Goal: Task Accomplishment & Management: Use online tool/utility

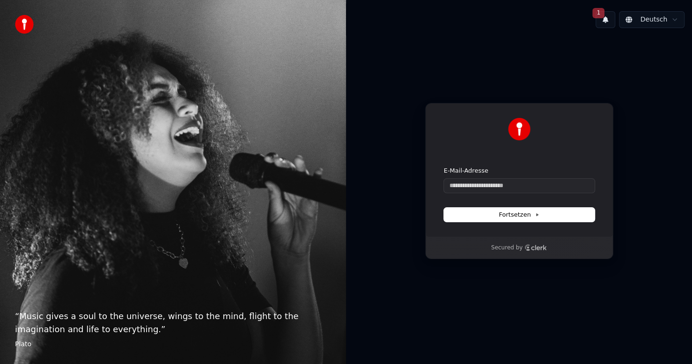
click at [600, 13] on span "1" at bounding box center [599, 13] width 12 height 10
click at [645, 107] on div "Weiter mit Google oder E-Mail-Adresse Fortsetzen Secured by" at bounding box center [519, 181] width 346 height 291
click at [466, 187] on input "E-Mail-Adresse" at bounding box center [519, 186] width 151 height 14
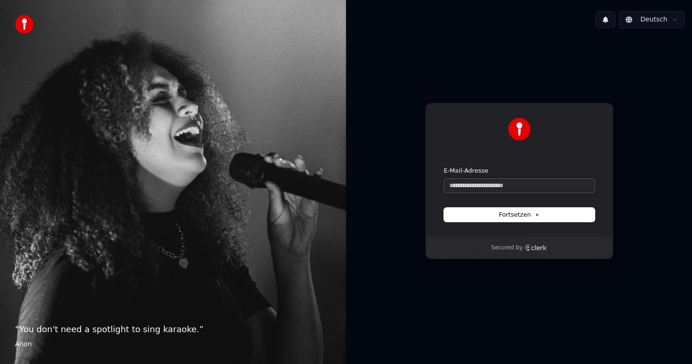
click at [468, 185] on input "E-Mail-Adresse" at bounding box center [519, 186] width 151 height 14
type input "*"
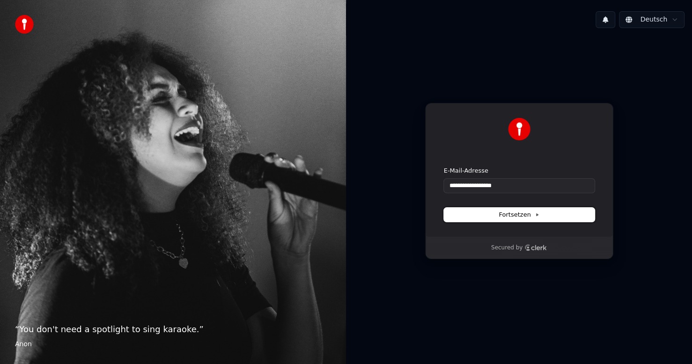
click at [516, 214] on span "Fortsetzen" at bounding box center [519, 215] width 40 height 8
type input "**********"
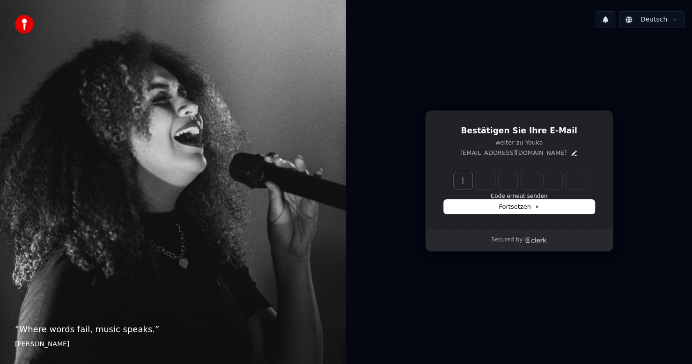
click at [464, 179] on input "Enter verification code" at bounding box center [529, 180] width 150 height 17
type input "******"
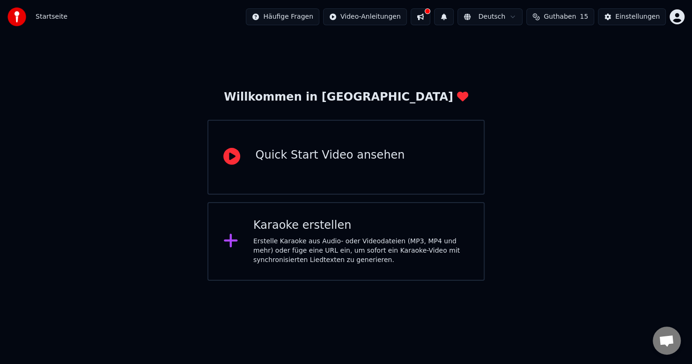
click at [267, 237] on div "Erstelle Karaoke aus Audio- oder Videodateien (MP3, MP4 und mehr) oder füge ein…" at bounding box center [360, 251] width 215 height 28
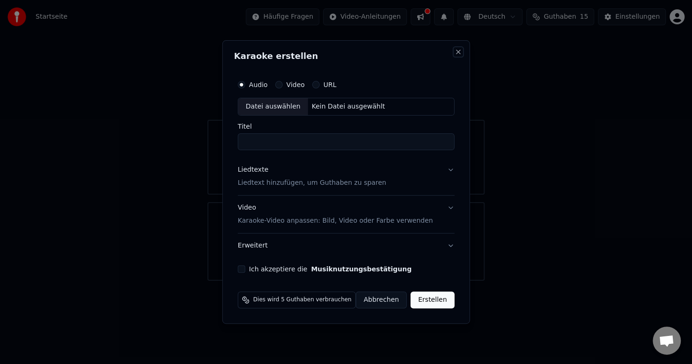
click at [454, 51] on button "Close" at bounding box center [457, 51] width 7 height 7
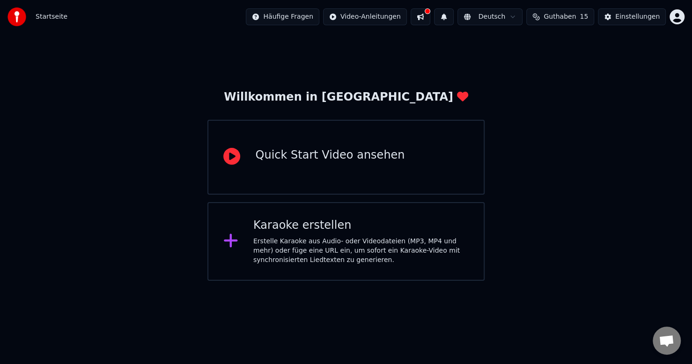
click at [430, 14] on button at bounding box center [421, 16] width 20 height 17
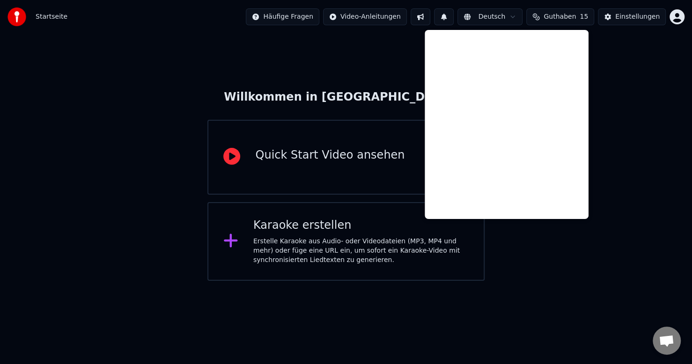
click at [521, 14] on html "Startseite Häufige Fragen Video-Anleitungen Deutsch Guthaben 15 Einstellungen W…" at bounding box center [346, 140] width 692 height 281
click at [618, 110] on html "Startseite Häufige Fragen Video-Anleitungen Deutsch Guthaben 15 Einstellungen W…" at bounding box center [346, 140] width 692 height 281
click at [511, 281] on html "Startseite Häufige Fragen Video-Anleitungen Deutsch Guthaben 15 Einstellungen W…" at bounding box center [346, 140] width 692 height 281
click at [520, 281] on html "Startseite Häufige Fragen Video-Anleitungen Deutsch Guthaben 15 Einstellungen W…" at bounding box center [346, 140] width 692 height 281
click at [522, 18] on html "Startseite Häufige Fragen Video-Anleitungen Deutsch Guthaben 15 Einstellungen W…" at bounding box center [346, 140] width 692 height 281
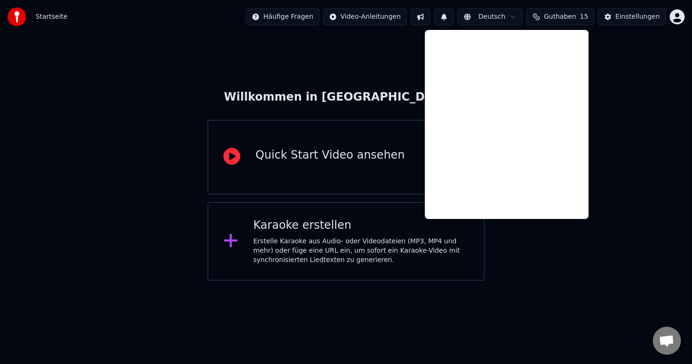
click at [522, 19] on html "Startseite Häufige Fragen Video-Anleitungen Deutsch Guthaben 15 Einstellungen W…" at bounding box center [346, 140] width 692 height 281
click at [282, 68] on html "Startseite Häufige Fragen Video-Anleitungen Deutsch Guthaben 15 Einstellungen W…" at bounding box center [346, 140] width 692 height 281
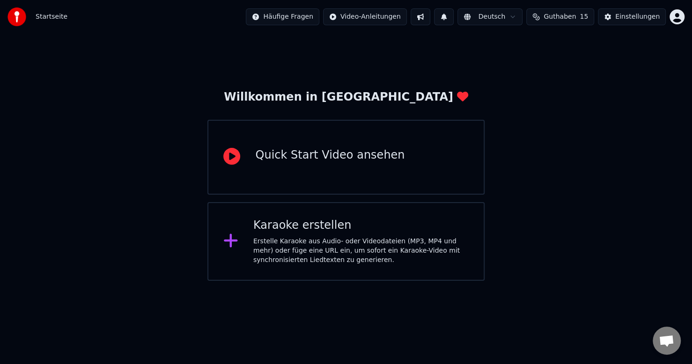
click at [331, 157] on div "Quick Start Video ansehen" at bounding box center [329, 155] width 149 height 15
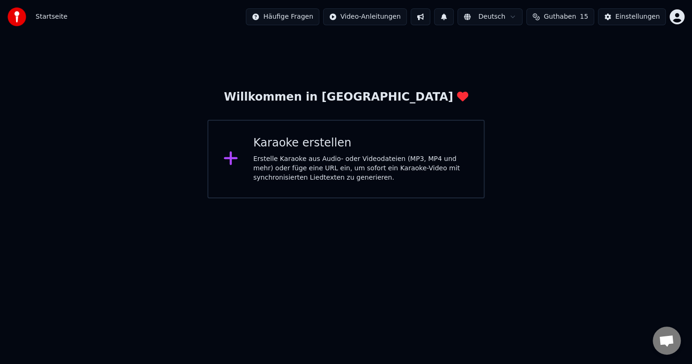
click at [520, 19] on html "Startseite Häufige Fragen Video-Anleitungen Deutsch Guthaben 15 Einstellungen W…" at bounding box center [346, 99] width 692 height 199
click at [525, 18] on html "Startseite Häufige Fragen Video-Anleitungen Deutsch Guthaben 15 Einstellungen W…" at bounding box center [346, 99] width 692 height 199
click at [526, 18] on html "Startseite Häufige Fragen Video-Anleitungen Deutsch Guthaben 15 Einstellungen W…" at bounding box center [346, 99] width 692 height 199
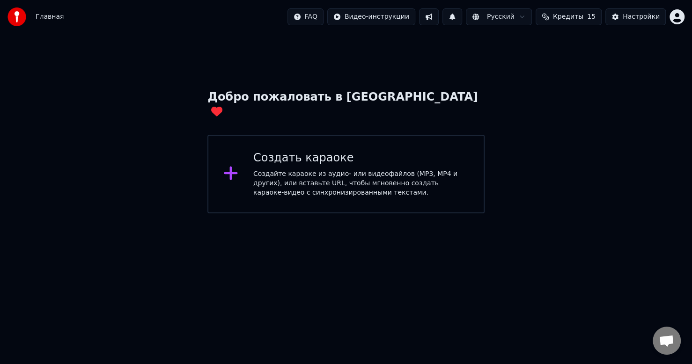
click at [234, 165] on icon at bounding box center [230, 173] width 15 height 17
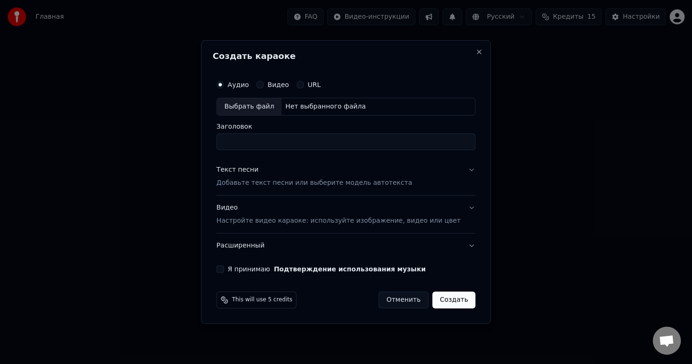
click at [278, 85] on div "Видео" at bounding box center [272, 84] width 33 height 7
click at [264, 83] on button "Видео" at bounding box center [259, 84] width 7 height 7
click at [272, 105] on div "Выбрать файл" at bounding box center [249, 106] width 65 height 17
click at [260, 105] on div "Выбрать файл" at bounding box center [249, 106] width 65 height 17
type input "***"
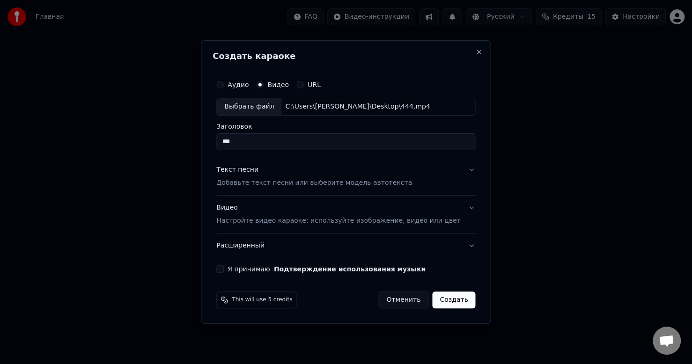
click at [458, 171] on button "Текст песни Добавьте текст песни или выберите модель автотекста" at bounding box center [345, 176] width 259 height 37
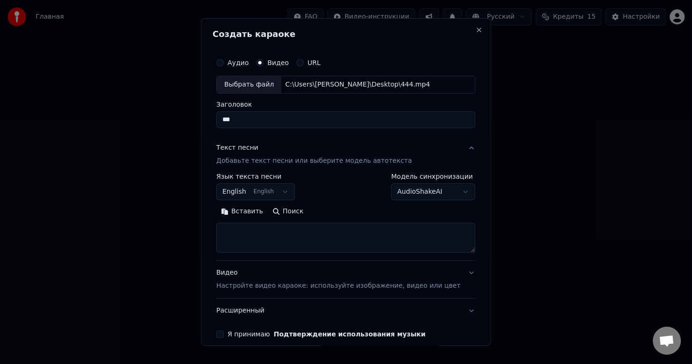
click at [288, 192] on body "**********" at bounding box center [346, 107] width 692 height 214
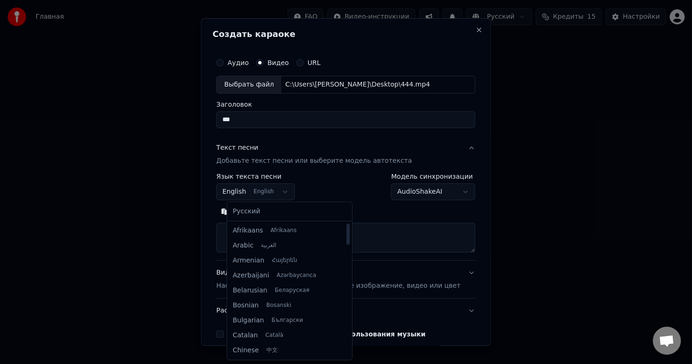
drag, startPoint x: 331, startPoint y: 342, endPoint x: 337, endPoint y: 218, distance: 123.8
click at [347, 224] on div at bounding box center [348, 234] width 3 height 21
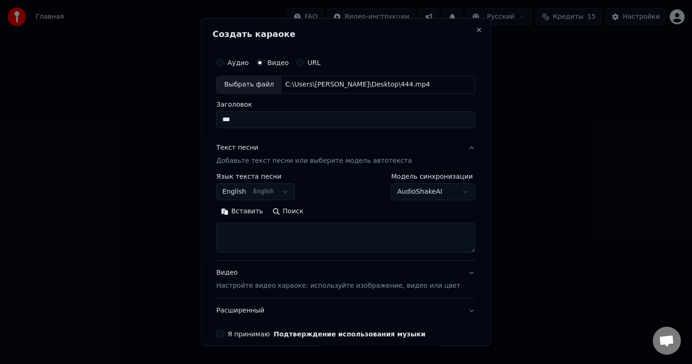
click at [241, 192] on body "**********" at bounding box center [346, 107] width 692 height 214
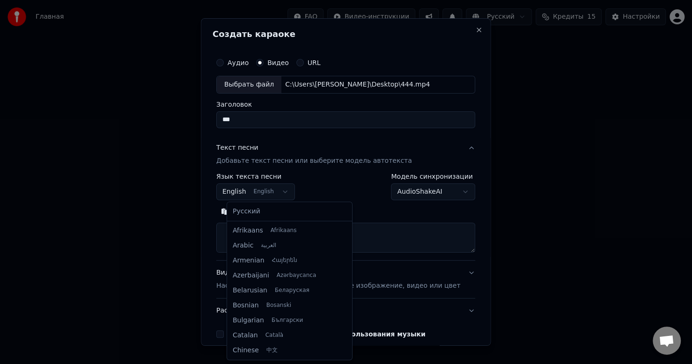
scroll to position [75, 0]
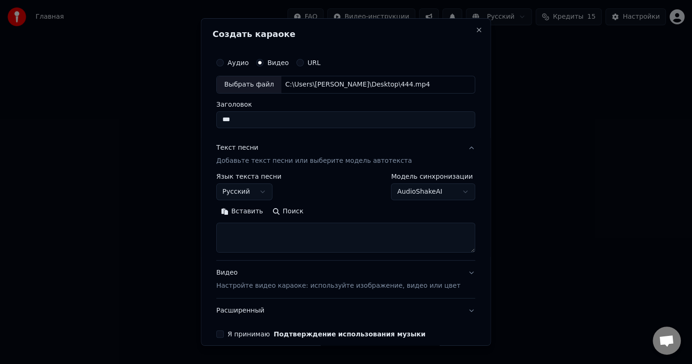
click at [236, 229] on textarea at bounding box center [345, 238] width 259 height 30
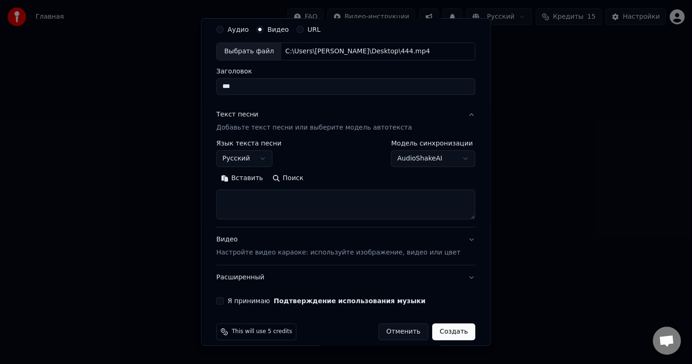
scroll to position [42, 0]
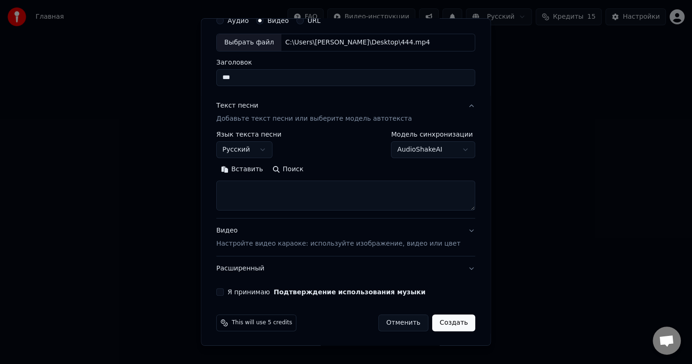
click at [437, 321] on button "Создать" at bounding box center [453, 323] width 43 height 17
select select "**"
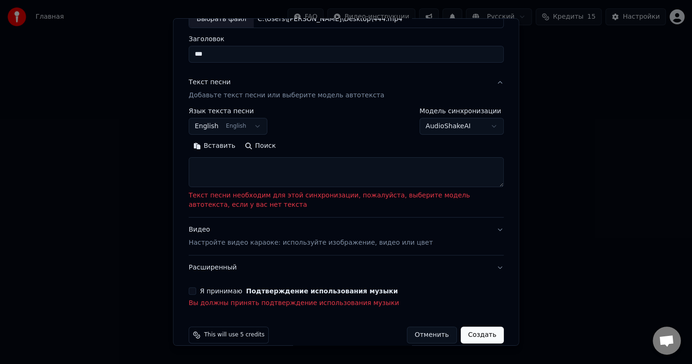
scroll to position [78, 0]
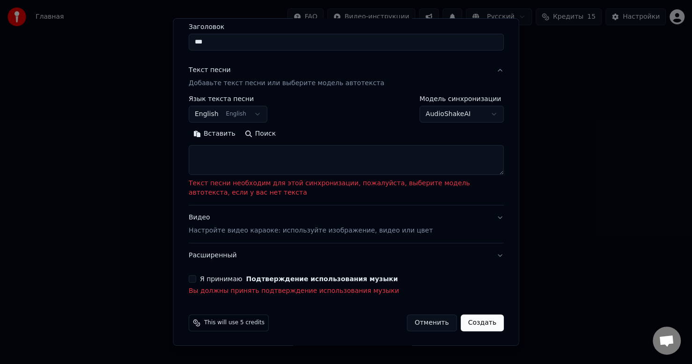
click at [424, 322] on button "Отменить" at bounding box center [432, 323] width 50 height 17
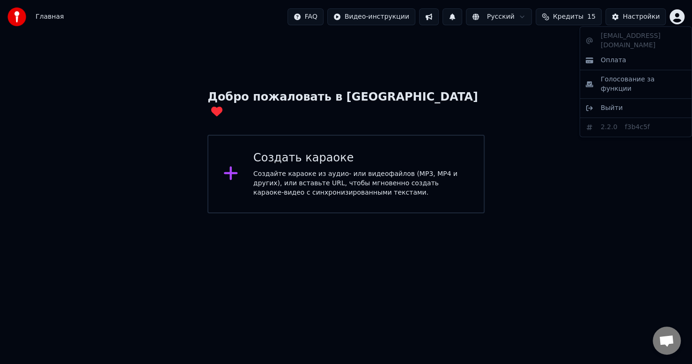
click at [681, 13] on html "Главная FAQ Видео-инструкции Русский Кредиты 15 Настройки Добро пожаловать в Yo…" at bounding box center [346, 107] width 692 height 214
click at [681, 13] on icon "button" at bounding box center [677, 16] width 15 height 15
click at [681, 13] on html "Главная FAQ Видео-инструкции Русский Кредиты 15 Настройки Добро пожаловать в Yo…" at bounding box center [346, 107] width 692 height 214
click at [331, 14] on html "Главная FAQ Видео-инструкции Русский Кредиты 15 Настройки Добро пожаловать в Yo…" at bounding box center [346, 107] width 692 height 214
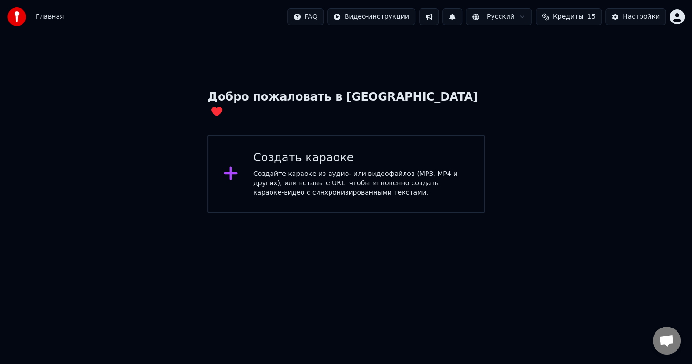
click at [331, 14] on html "Главная FAQ Видео-инструкции Русский Кредиты 15 Настройки Добро пожаловать в Yo…" at bounding box center [346, 107] width 692 height 214
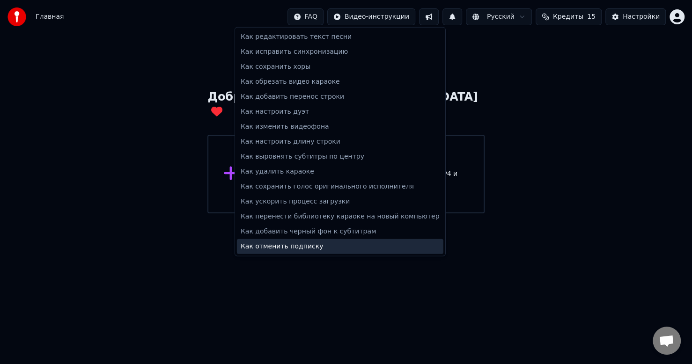
click at [289, 247] on div "Как отменить подписку" at bounding box center [340, 246] width 207 height 15
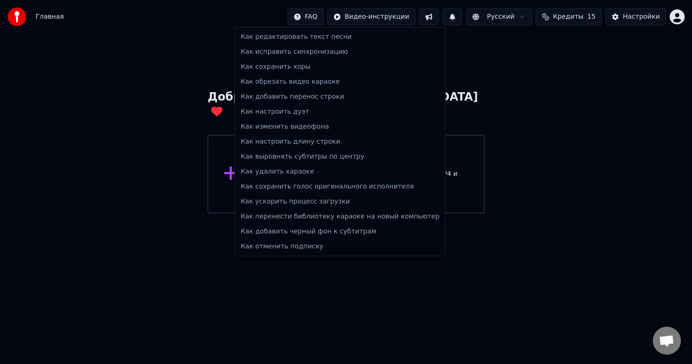
click at [289, 247] on div "Как редактировать текст песни Как исправить синхронизацию Как сохранить хоры Ка…" at bounding box center [340, 142] width 211 height 230
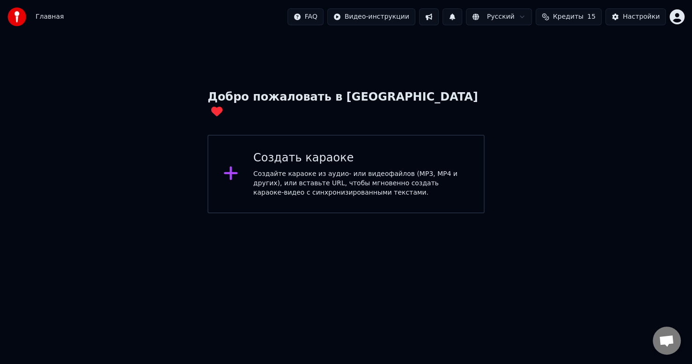
click at [23, 18] on img at bounding box center [16, 16] width 19 height 19
click at [573, 15] on span "Кредиты" at bounding box center [568, 16] width 30 height 9
click at [632, 15] on div "Настройки" at bounding box center [641, 16] width 37 height 9
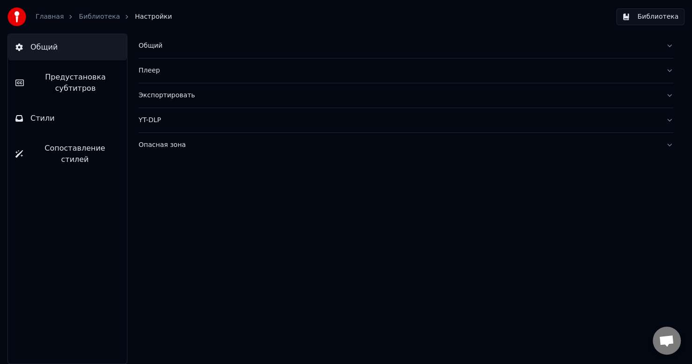
click at [46, 120] on span "Стили" at bounding box center [42, 118] width 24 height 11
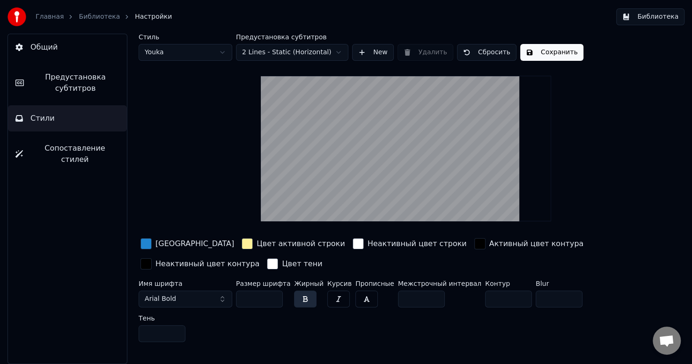
click at [80, 89] on span "Предустановка субтитров" at bounding box center [75, 83] width 88 height 22
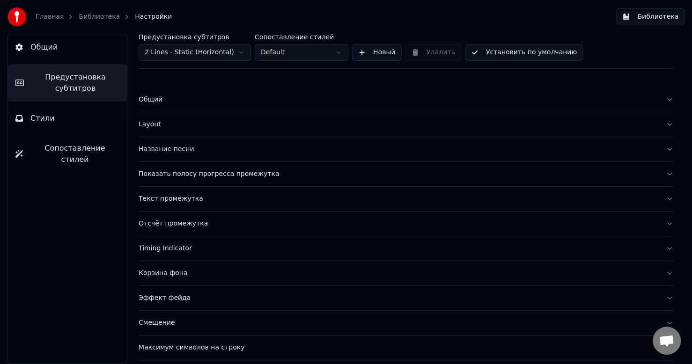
click at [191, 119] on button "Layout" at bounding box center [406, 124] width 535 height 24
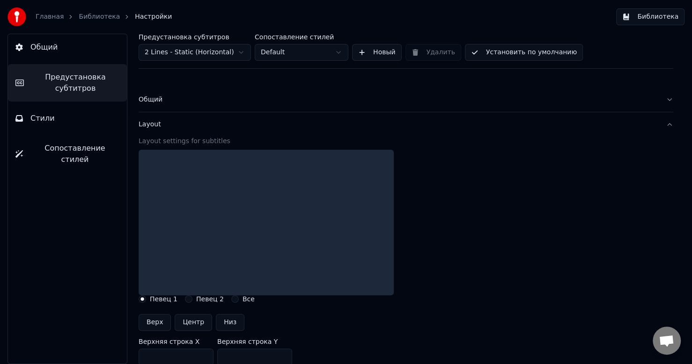
click at [191, 119] on button "Layout" at bounding box center [406, 124] width 535 height 24
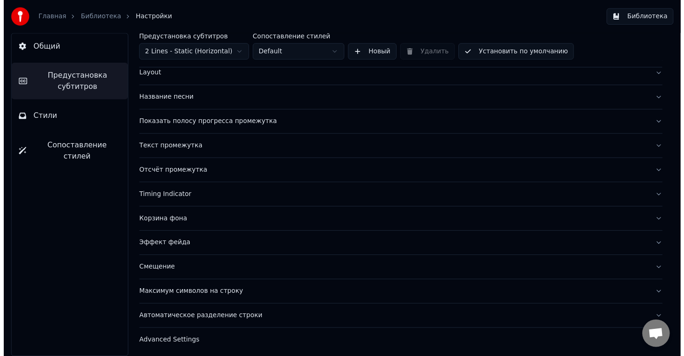
scroll to position [52, 0]
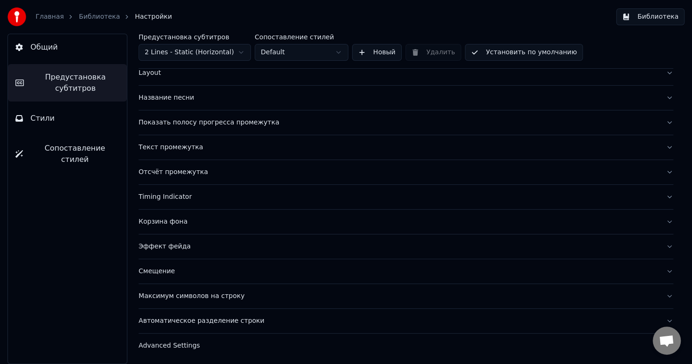
click at [48, 18] on link "Главная" at bounding box center [50, 16] width 28 height 9
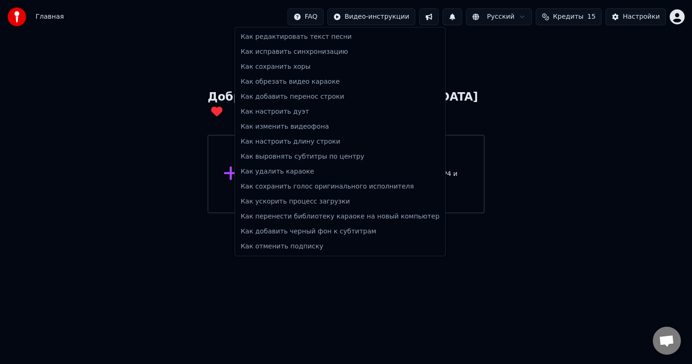
click at [331, 19] on html "Главная FAQ Видео-инструкции Русский Кредиты 15 Настройки Добро пожаловать в Yo…" at bounding box center [346, 107] width 692 height 214
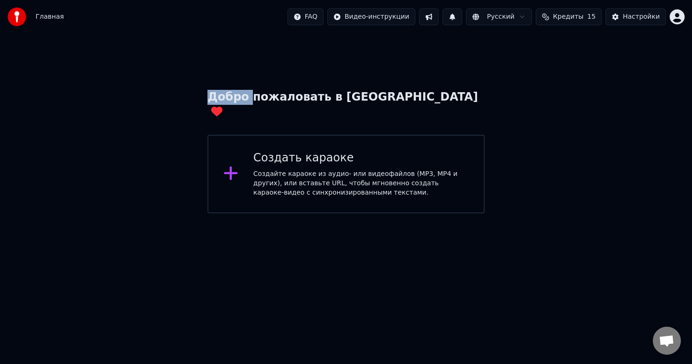
click at [331, 19] on html "Главная FAQ Видео-инструкции Русский Кредиты 15 Настройки Добро пожаловать в Yo…" at bounding box center [346, 107] width 692 height 214
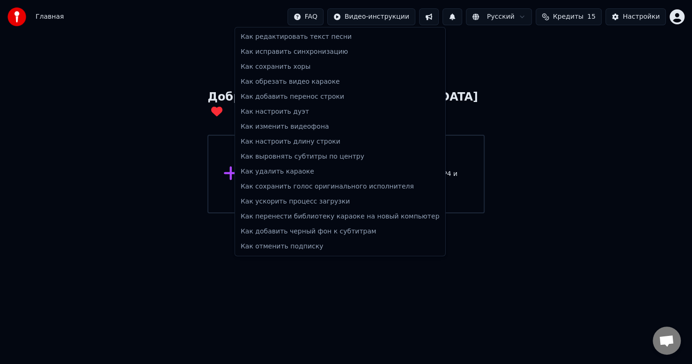
click at [47, 17] on html "Главная FAQ Видео-инструкции Русский Кредиты 15 Настройки Добро пожаловать в Yo…" at bounding box center [346, 107] width 692 height 214
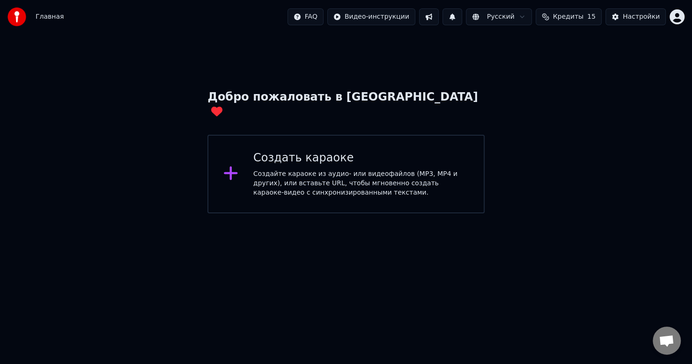
click at [47, 17] on span "Главная" at bounding box center [50, 16] width 28 height 9
click at [439, 16] on button at bounding box center [429, 16] width 20 height 17
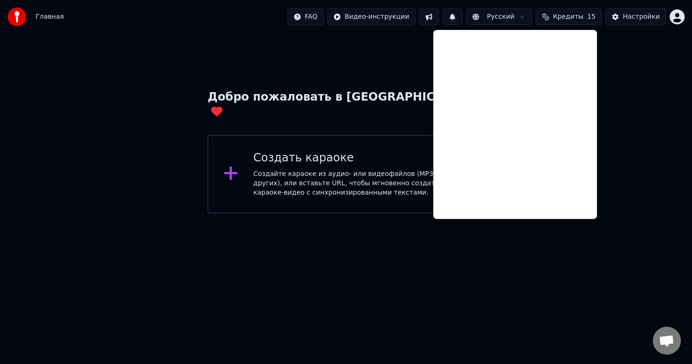
click at [639, 46] on div "Добро пожаловать в Youka Создать караоке Создайте караоке из аудио- или видеофа…" at bounding box center [346, 124] width 692 height 180
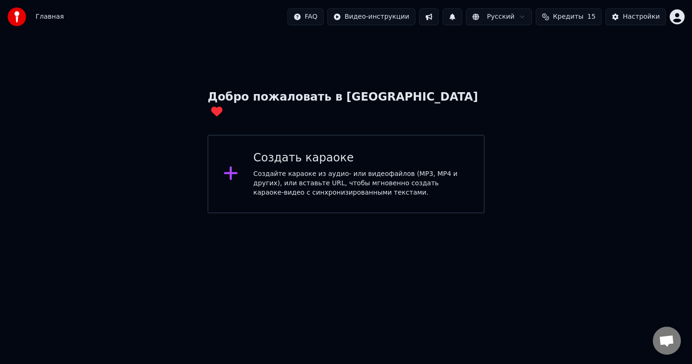
click at [556, 17] on button "Кредиты 15" at bounding box center [569, 16] width 66 height 17
click at [633, 16] on div "Настройки" at bounding box center [641, 16] width 37 height 9
click at [276, 170] on div "Создайте караоке из аудио- или видеофайлов (MP3, MP4 и других), или вставьте UR…" at bounding box center [360, 184] width 215 height 28
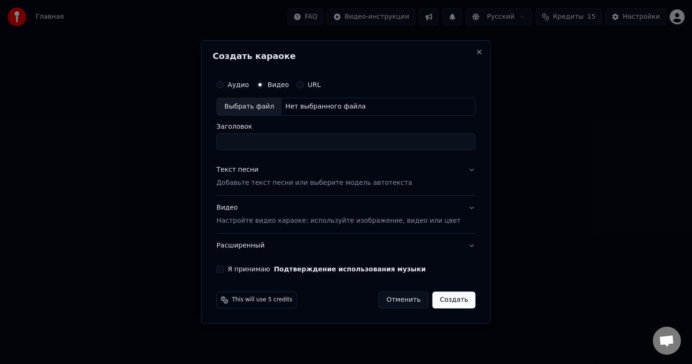
click at [269, 139] on input "Заголовок" at bounding box center [345, 141] width 259 height 17
click at [275, 108] on div "Выбрать файл" at bounding box center [249, 106] width 65 height 17
type input "***"
click at [286, 185] on p "Добавьте текст песни или выберите модель автотекста" at bounding box center [314, 182] width 196 height 9
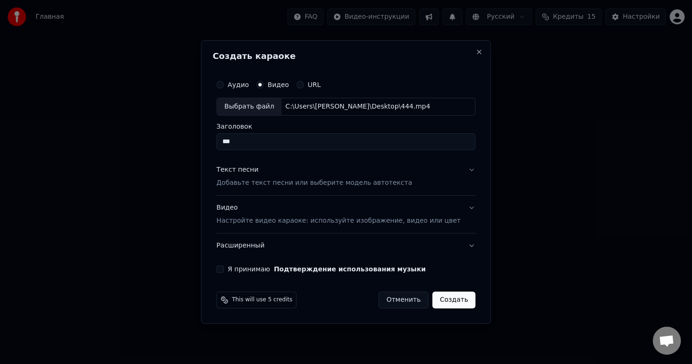
click at [286, 185] on p "Добавьте текст песни или выберите модель автотекста" at bounding box center [314, 182] width 196 height 9
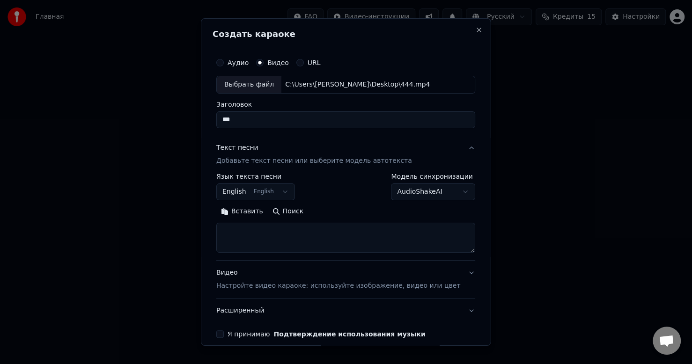
click at [241, 192] on button "English English" at bounding box center [255, 192] width 79 height 17
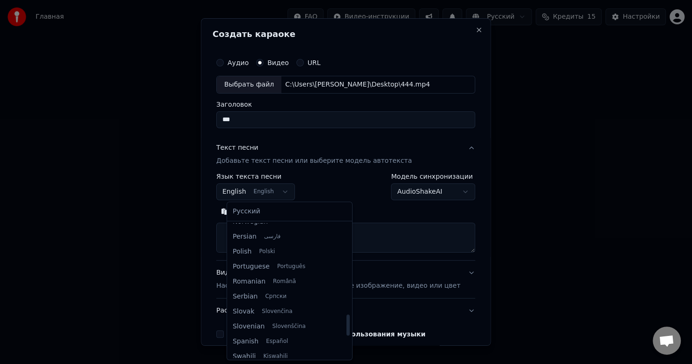
scroll to position [578, 0]
select select "**"
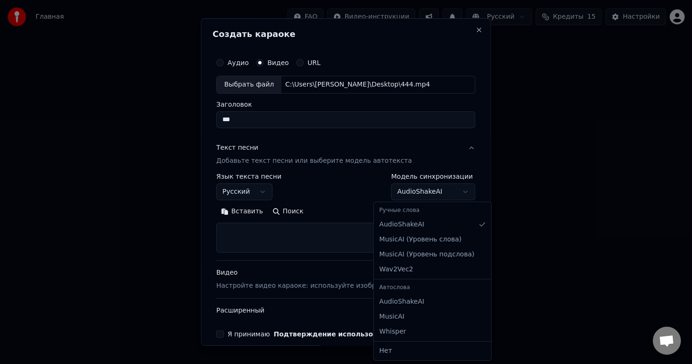
click at [449, 192] on body "**********" at bounding box center [346, 107] width 692 height 214
click at [353, 185] on body "**********" at bounding box center [346, 107] width 692 height 214
click at [353, 185] on div "**********" at bounding box center [345, 186] width 259 height 27
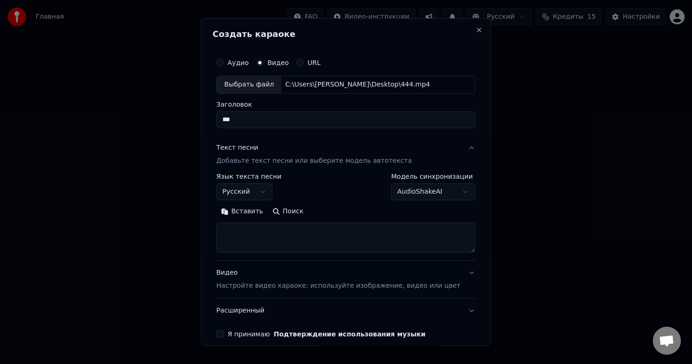
scroll to position [42, 0]
